Goal: Information Seeking & Learning: Understand process/instructions

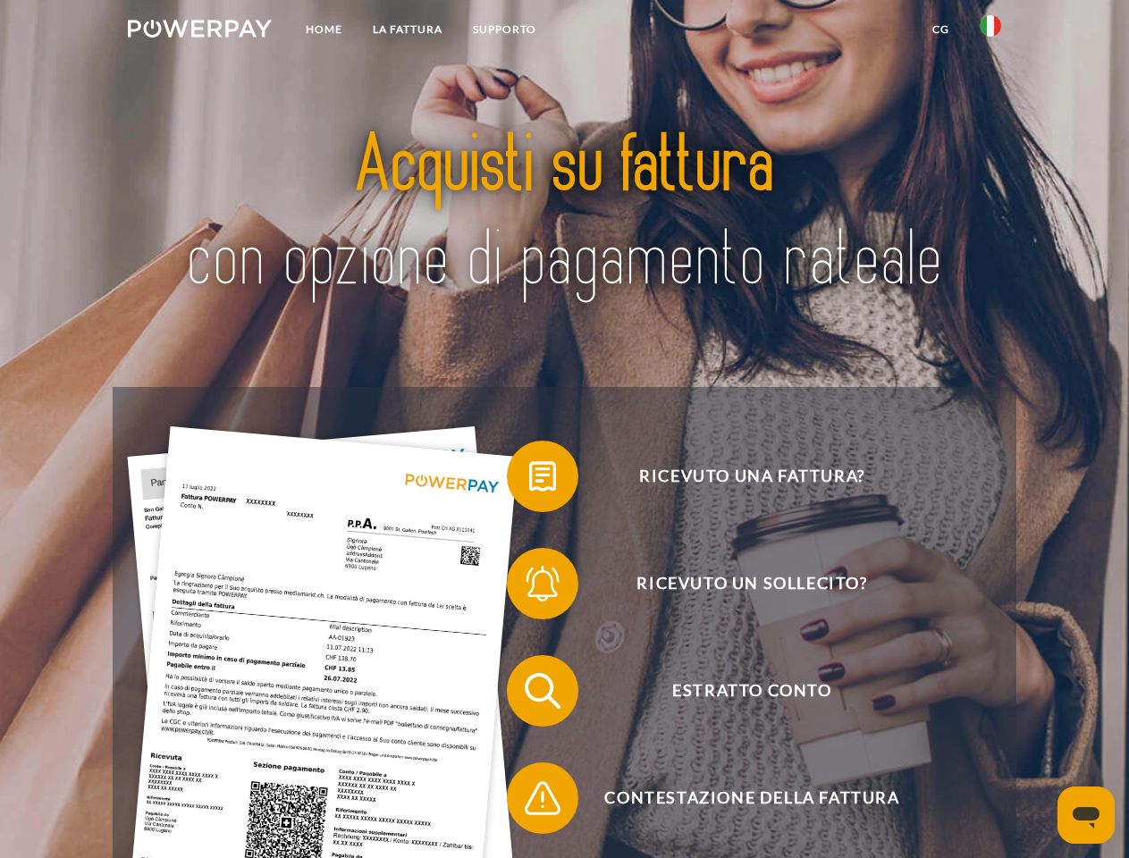
click at [199, 31] on img at bounding box center [200, 29] width 144 height 18
click at [990, 31] on img at bounding box center [989, 25] width 21 height 21
click at [940, 29] on link "CG" at bounding box center [940, 29] width 47 height 32
click at [529, 480] on span at bounding box center [515, 476] width 89 height 89
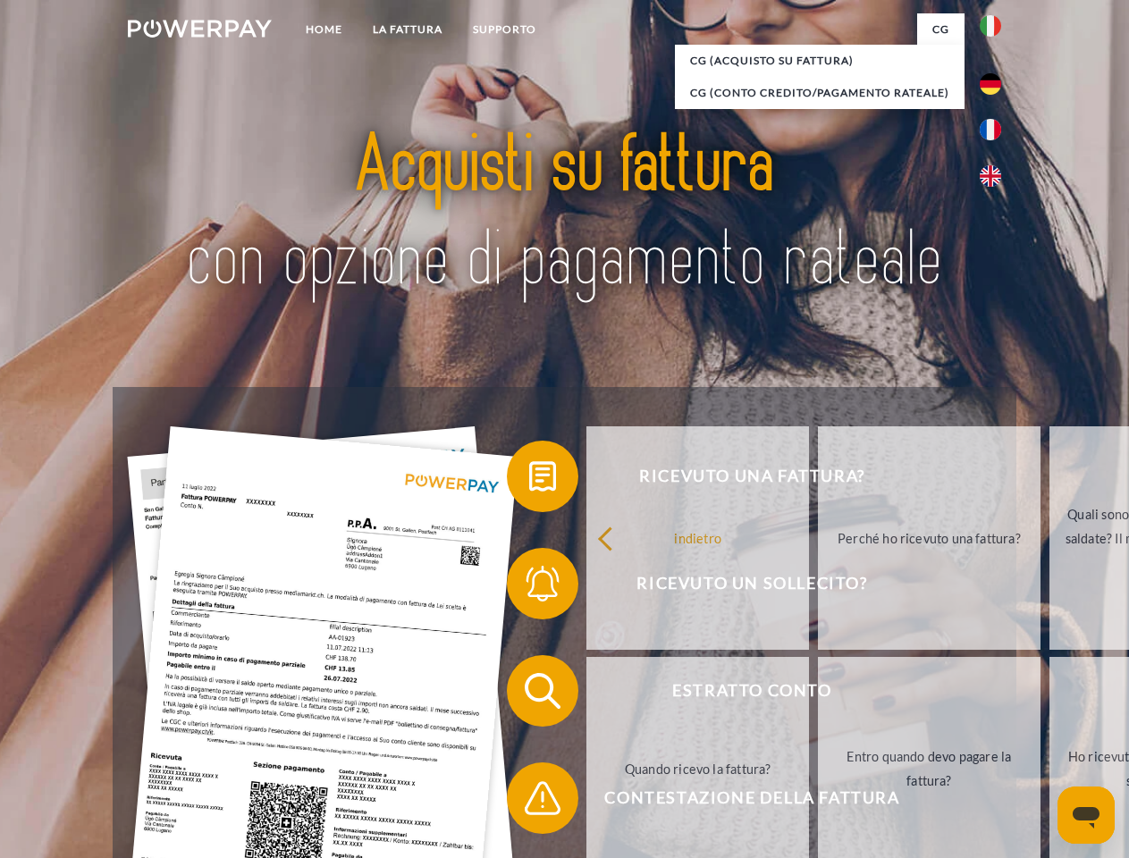
click at [568, 587] on div "indietro Perché ho ricevuto una fattura? Quali sono le fatture non ancora salda…" at bounding box center [929, 653] width 722 height 461
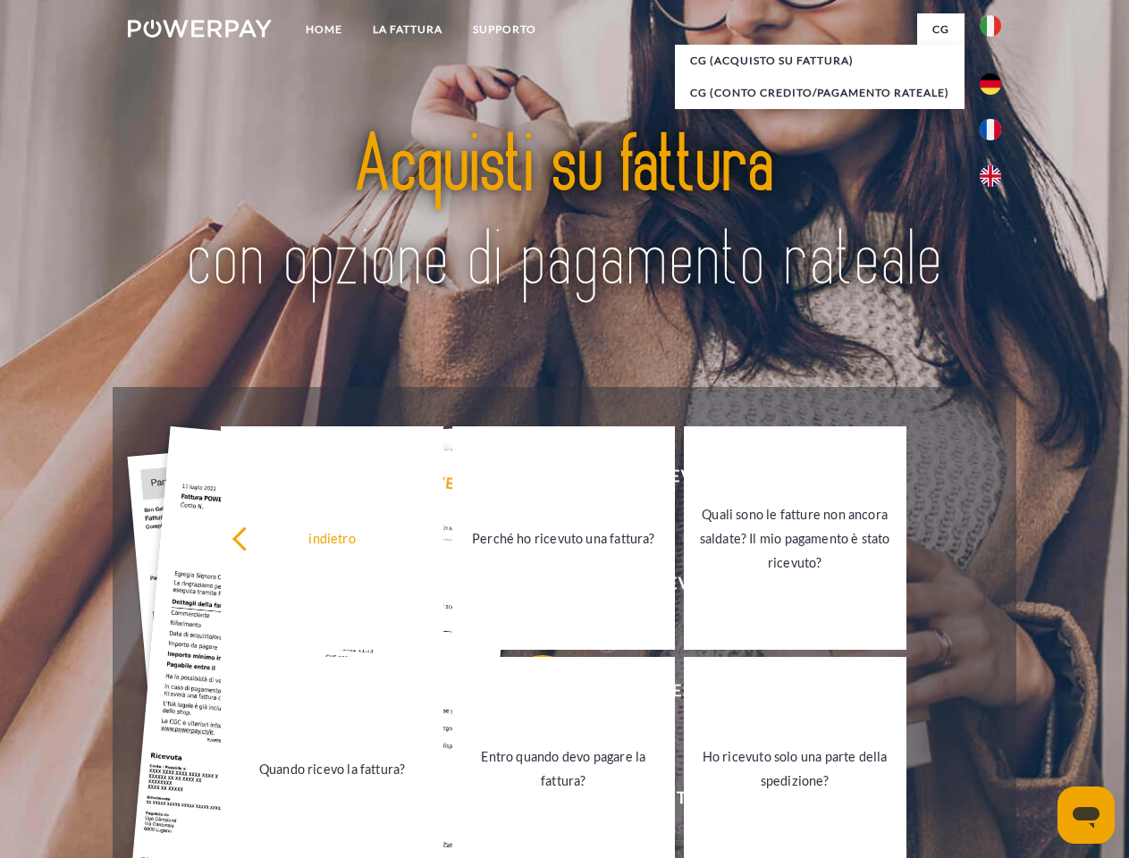
click at [529, 694] on link "Entro quando devo pagare la fattura?" at bounding box center [563, 768] width 223 height 223
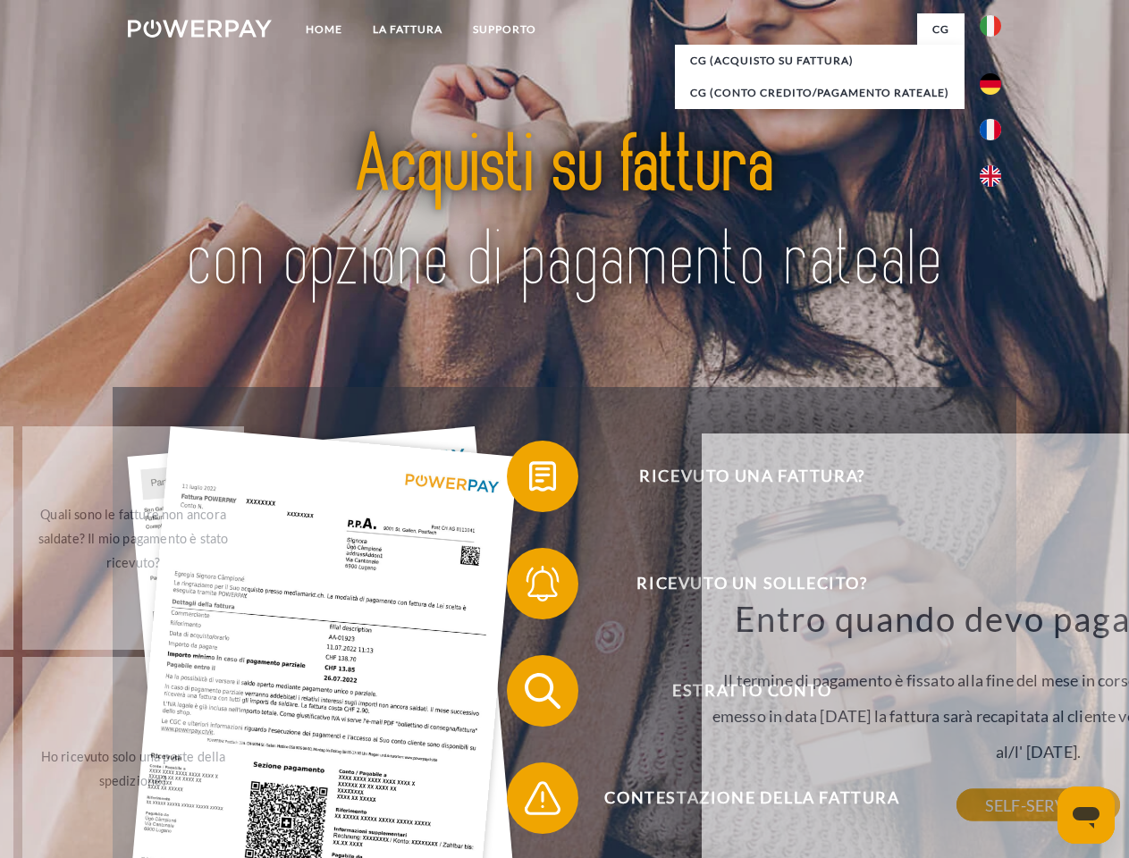
click at [529, 802] on div "Ricevuto una fattura? Ricevuto un sollecito? Estratto conto indietro" at bounding box center [564, 744] width 903 height 715
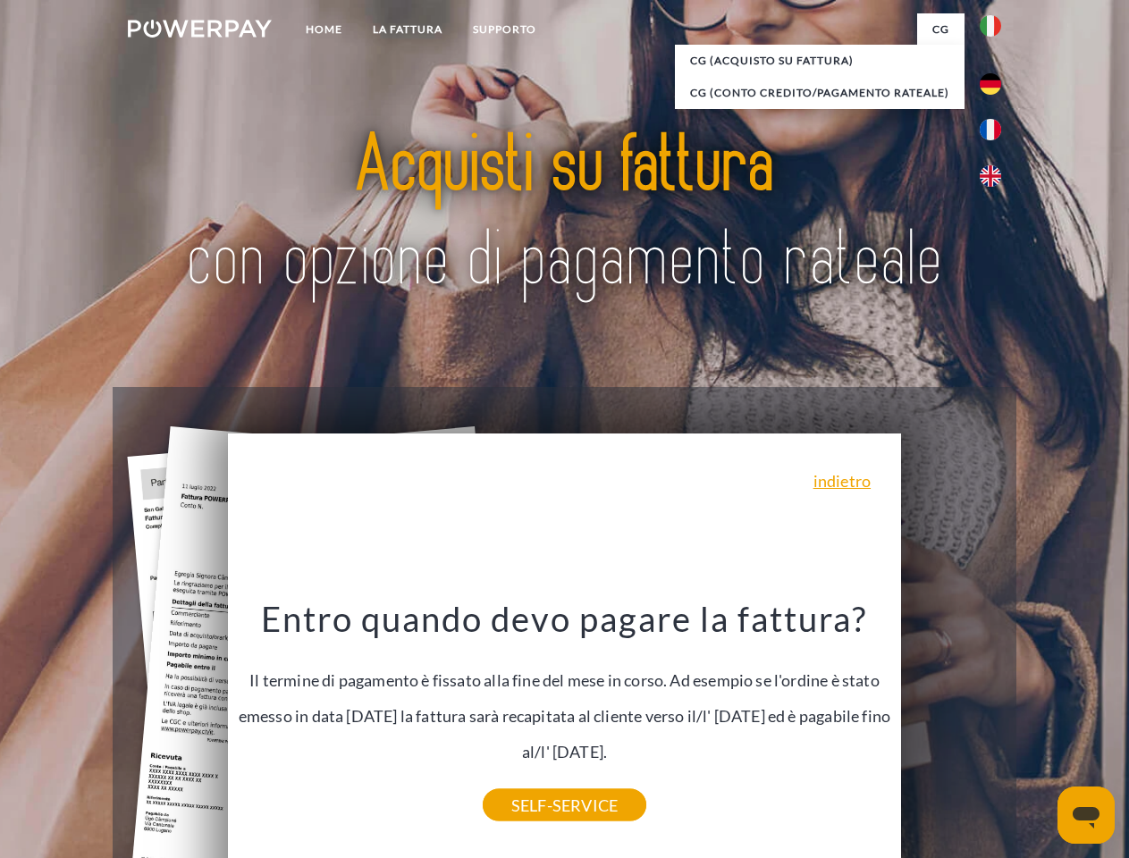
click at [1086, 815] on icon "Apri finestra di messaggistica" at bounding box center [1085, 817] width 27 height 21
